Goal: Transaction & Acquisition: Book appointment/travel/reservation

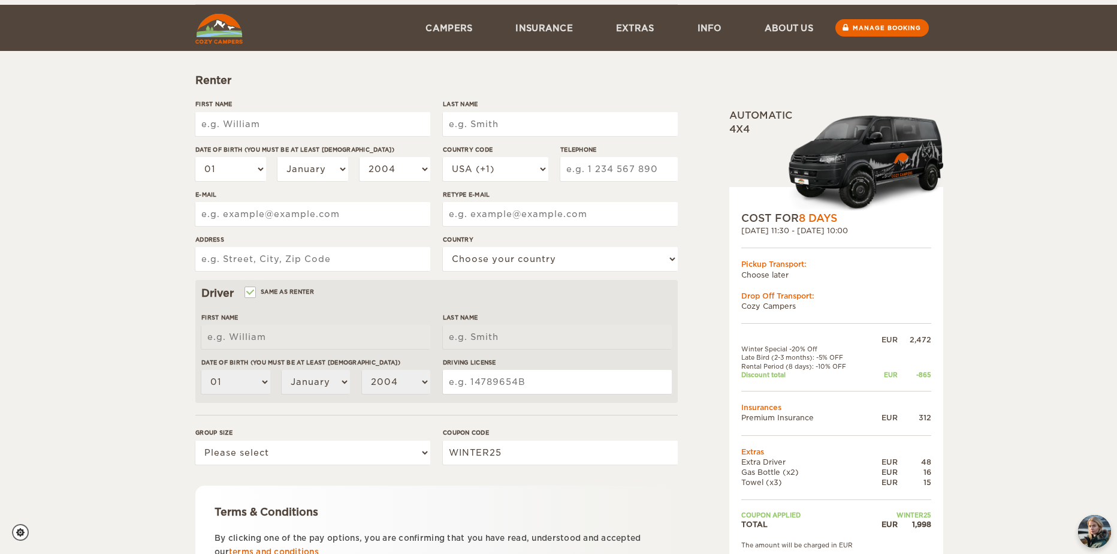
scroll to position [225, 0]
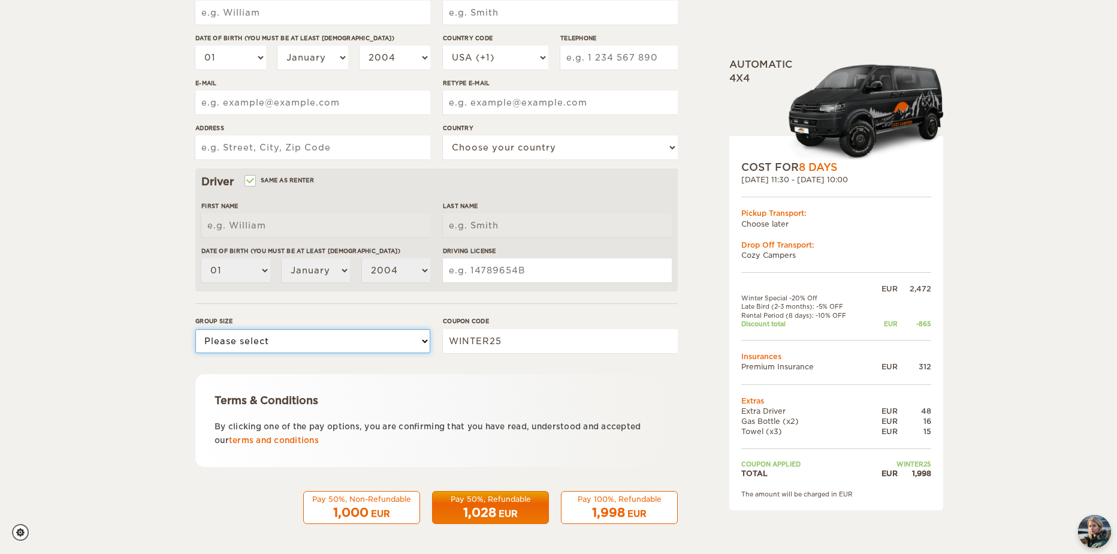
click at [350, 338] on select "Please select 1 2" at bounding box center [312, 341] width 235 height 24
select select "2"
click at [195, 329] on select "Please select 1 2" at bounding box center [312, 341] width 235 height 24
click at [196, 387] on div "Terms & Conditions By clicking one of the pay options, you are confirming that …" at bounding box center [436, 420] width 483 height 93
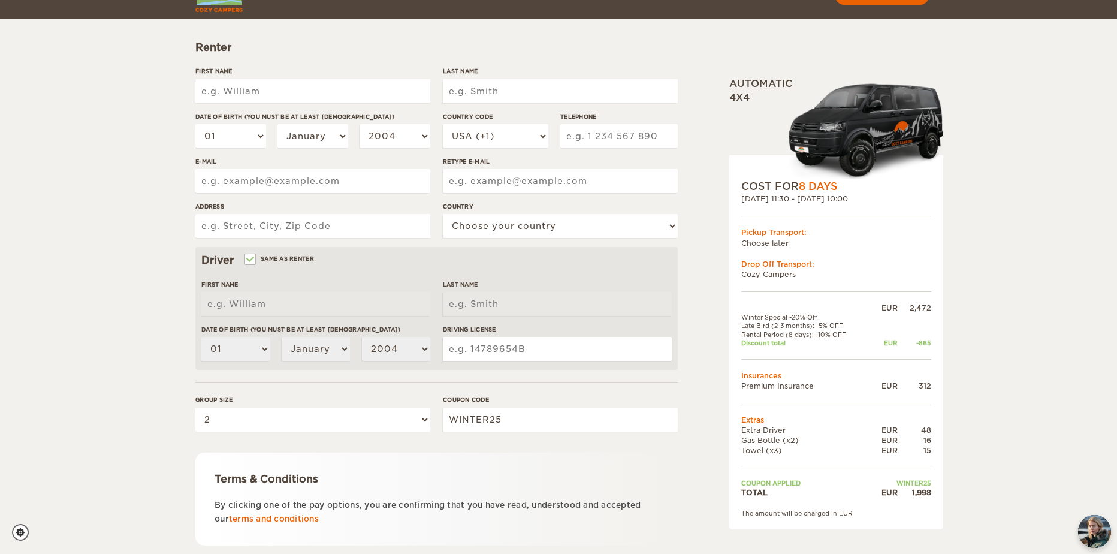
scroll to position [177, 0]
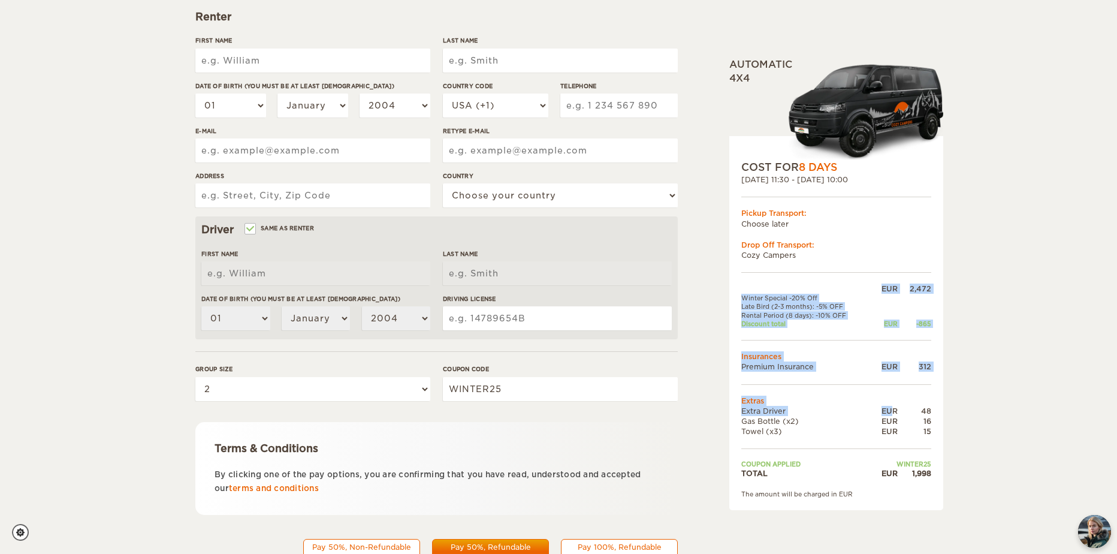
drag, startPoint x: 932, startPoint y: 412, endPoint x: 892, endPoint y: 415, distance: 40.3
click at [892, 415] on div "COST FOR 8 Days [DATE] 11:30 - [DATE] 10:00 Pickup Transport: Choose later Drop…" at bounding box center [837, 323] width 214 height 374
click at [892, 415] on div "EUR" at bounding box center [884, 411] width 28 height 10
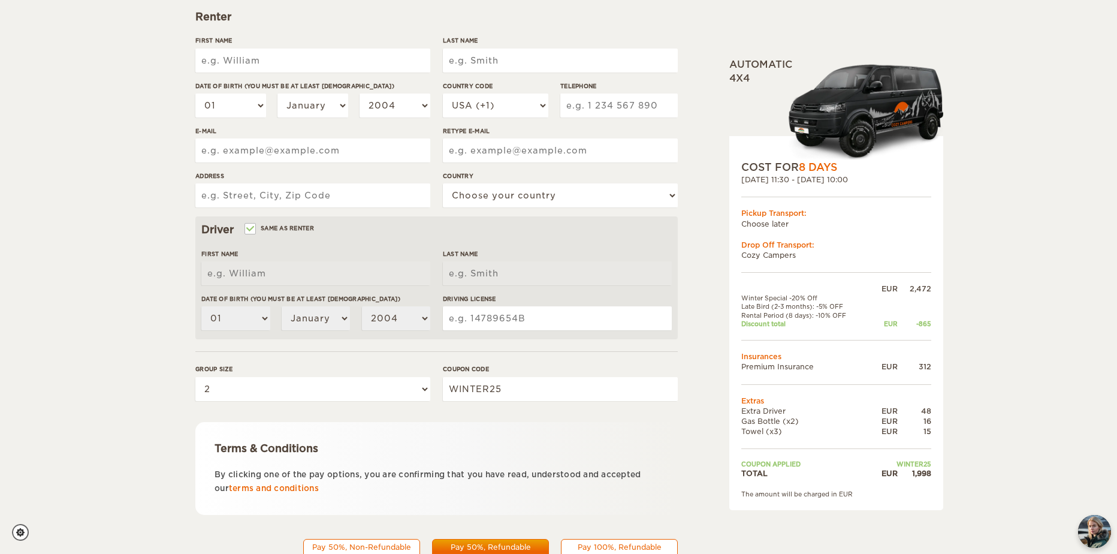
drag, startPoint x: 912, startPoint y: 463, endPoint x: 949, endPoint y: 454, distance: 38.1
click at [949, 454] on div "Expand Collapse Total 1,998 EUR Automatic 4x4 COST FOR 8 Days [DATE] 11:30 - [D…" at bounding box center [558, 212] width 1117 height 779
click at [910, 287] on div "2,472" at bounding box center [915, 289] width 34 height 10
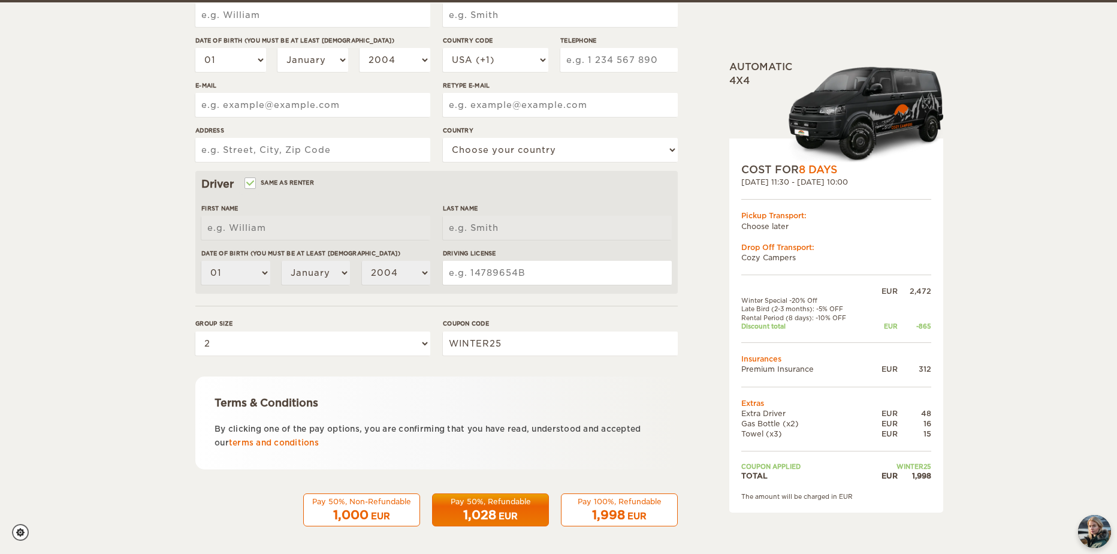
scroll to position [225, 0]
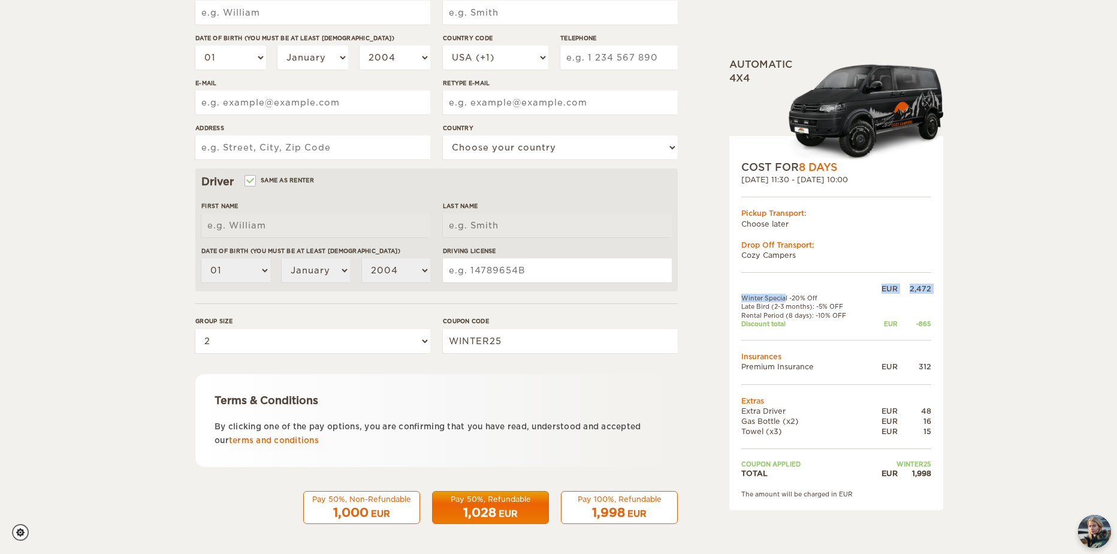
drag, startPoint x: 743, startPoint y: 293, endPoint x: 773, endPoint y: 295, distance: 30.0
click at [773, 295] on tbody "EUR 2,472 Winter Special -20% Off Late Bird (2-3 months): -5% OFF Rental Period…" at bounding box center [837, 381] width 190 height 195
